Goal: Answer question/provide support: Share knowledge or assist other users

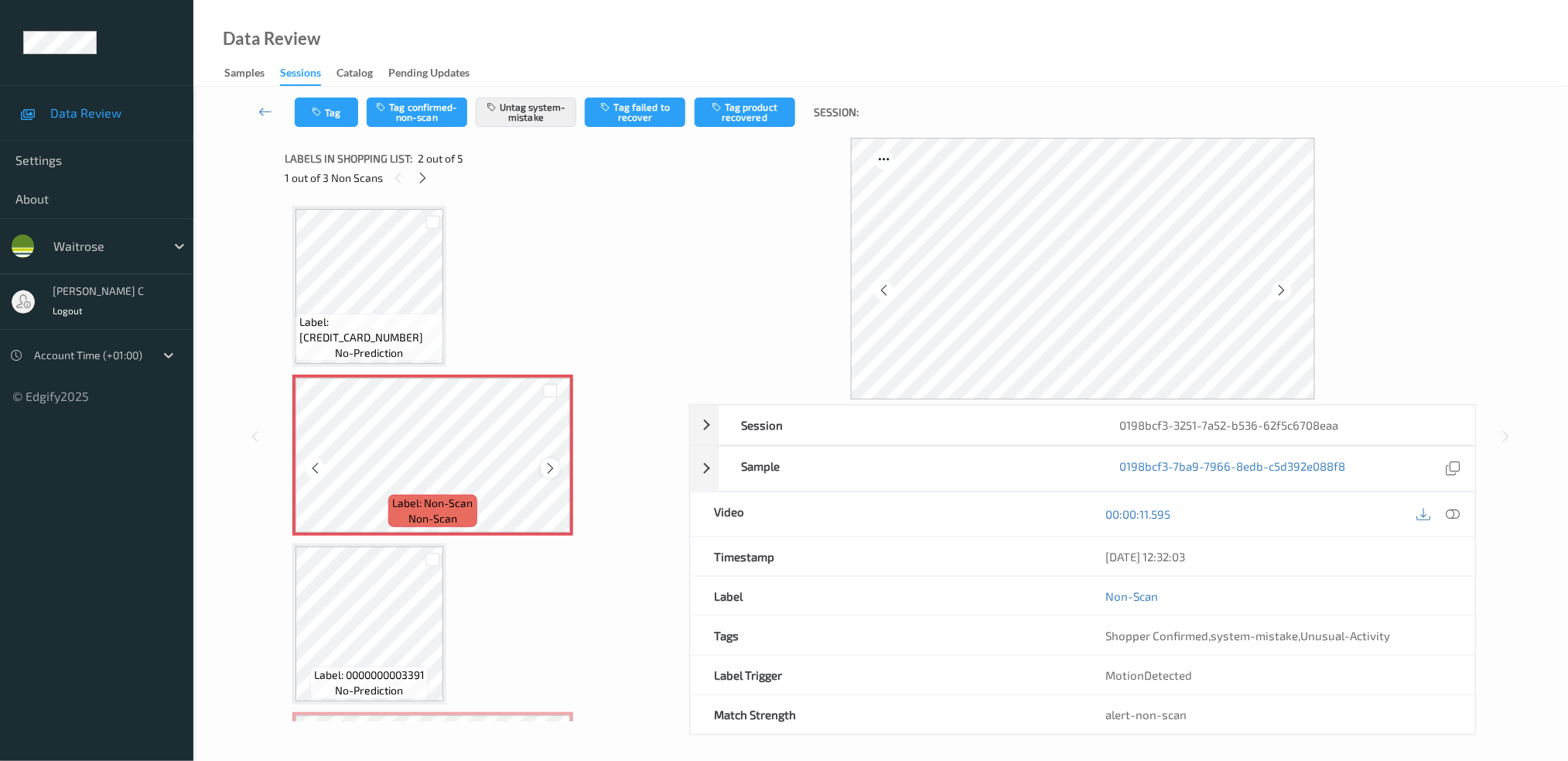
click at [552, 472] on icon at bounding box center [550, 468] width 13 height 14
click at [552, 469] on icon at bounding box center [550, 468] width 13 height 14
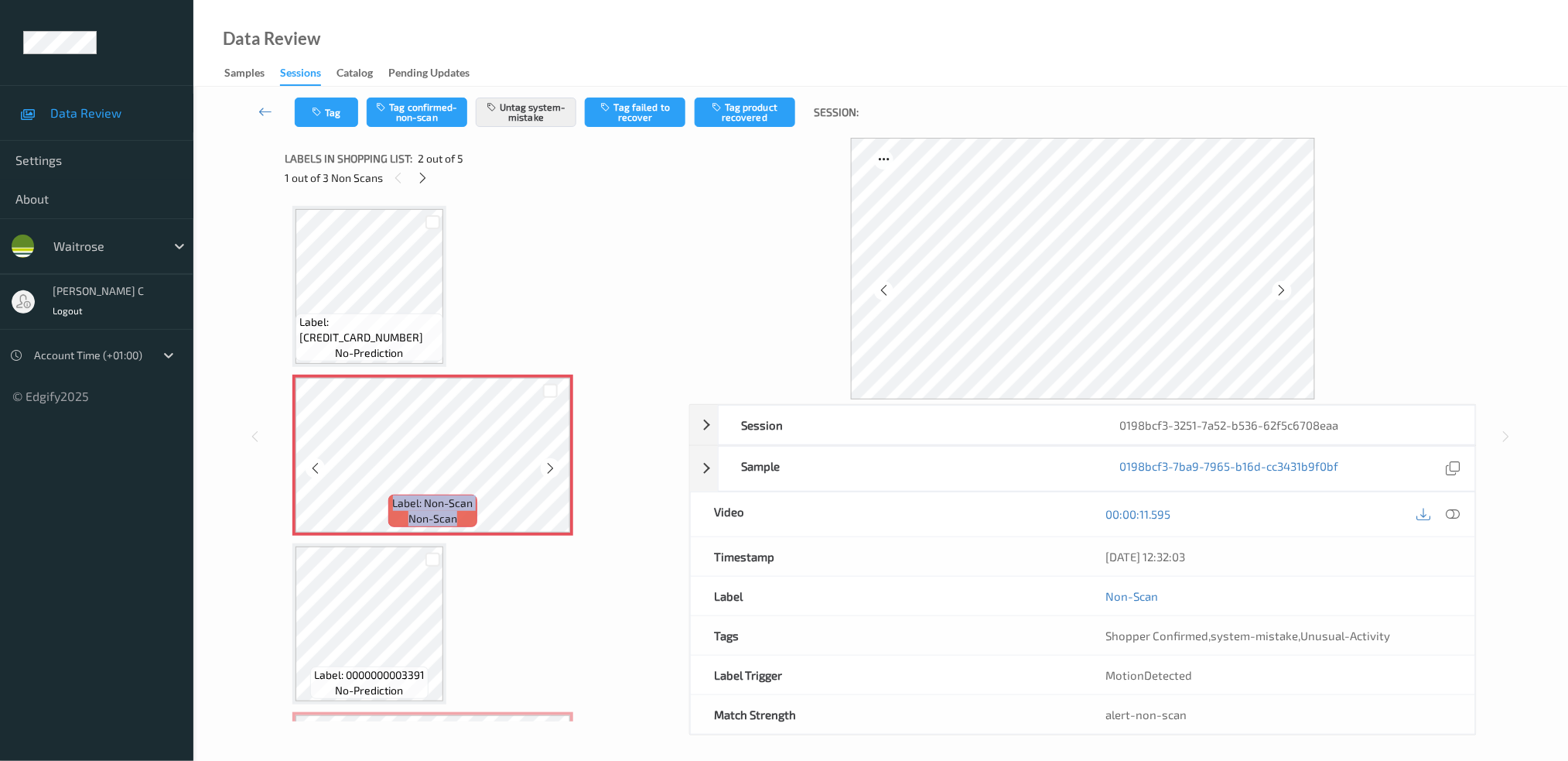
click at [552, 469] on icon at bounding box center [550, 468] width 13 height 14
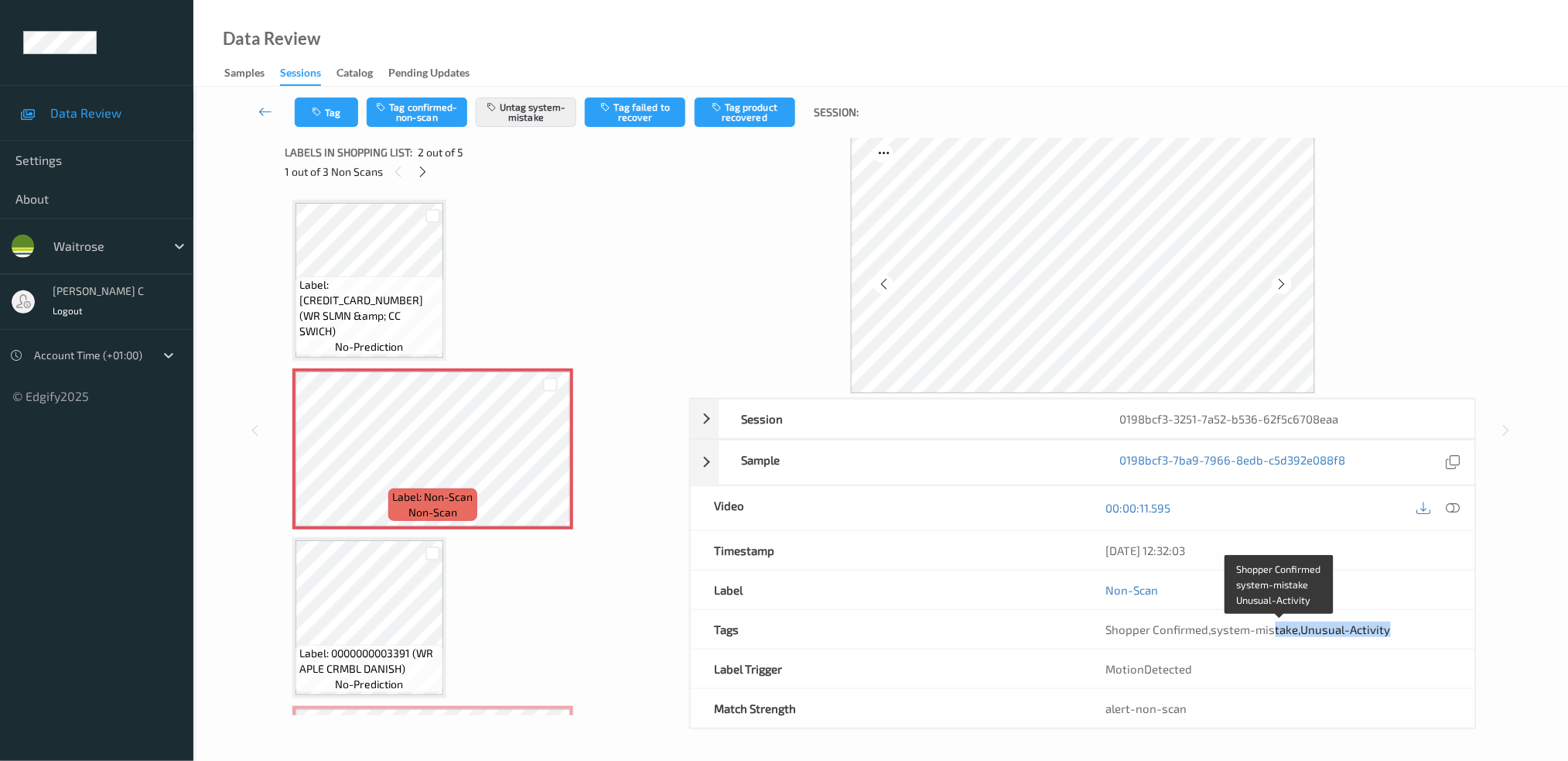
drag, startPoint x: 1274, startPoint y: 633, endPoint x: 1423, endPoint y: 631, distance: 149.0
click at [1423, 631] on div "Shopper Confirmed , system-mistake , Unusual-Activity" at bounding box center [1279, 629] width 345 height 16
click at [1409, 632] on div "Shopper Confirmed , system-mistake , Unusual-Activity" at bounding box center [1279, 629] width 345 height 16
drag, startPoint x: 1409, startPoint y: 632, endPoint x: 1297, endPoint y: 631, distance: 112.0
click at [1297, 631] on div "Shopper Confirmed , system-mistake , Unusual-Activity" at bounding box center [1279, 629] width 345 height 16
